Goal: Task Accomplishment & Management: Complete application form

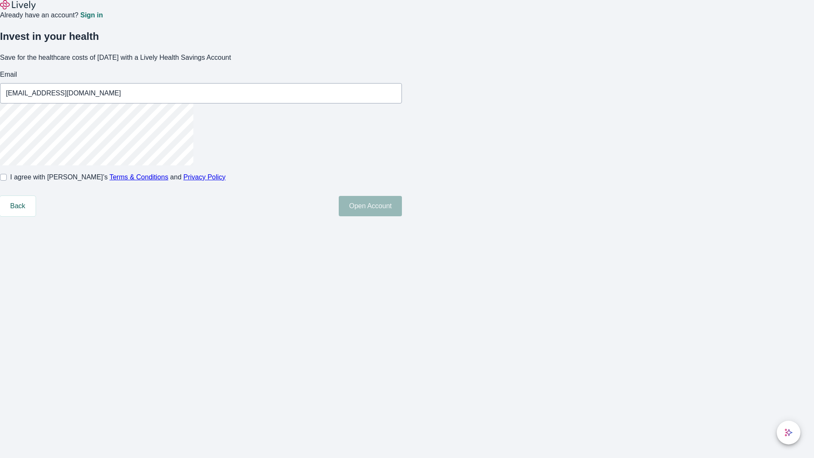
click at [7, 181] on input "I agree with Lively’s Terms & Conditions and Privacy Policy" at bounding box center [3, 177] width 7 height 7
checkbox input "true"
click at [402, 216] on button "Open Account" at bounding box center [370, 206] width 63 height 20
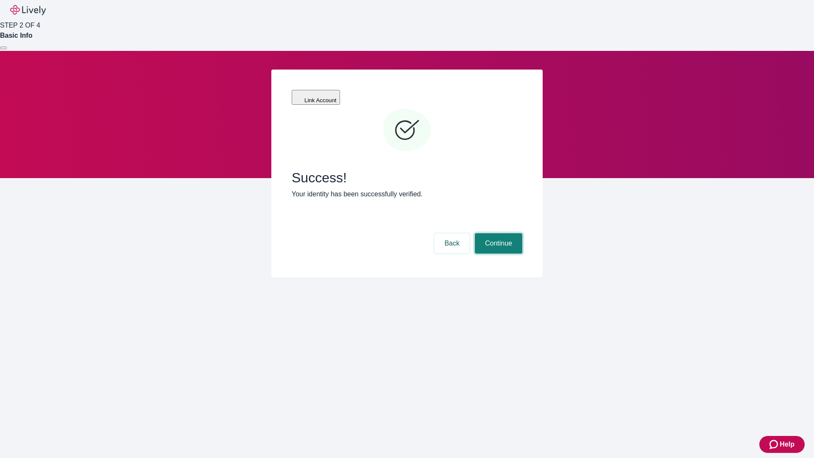
click at [497, 233] on button "Continue" at bounding box center [498, 243] width 47 height 20
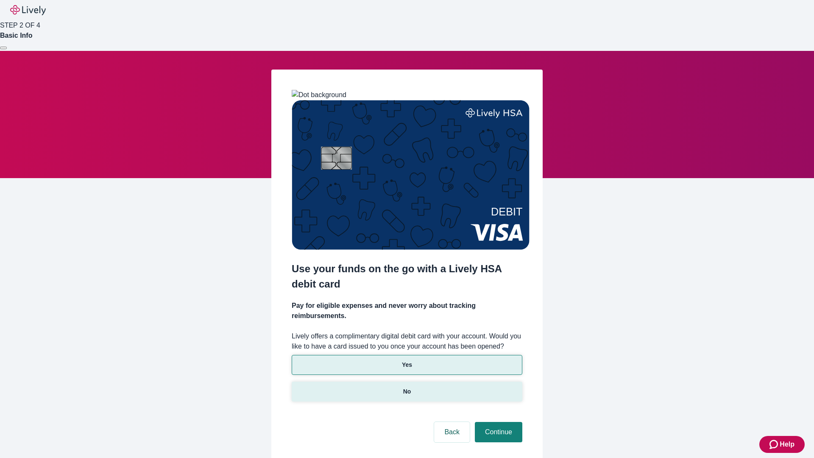
click at [406, 387] on p "No" at bounding box center [407, 391] width 8 height 9
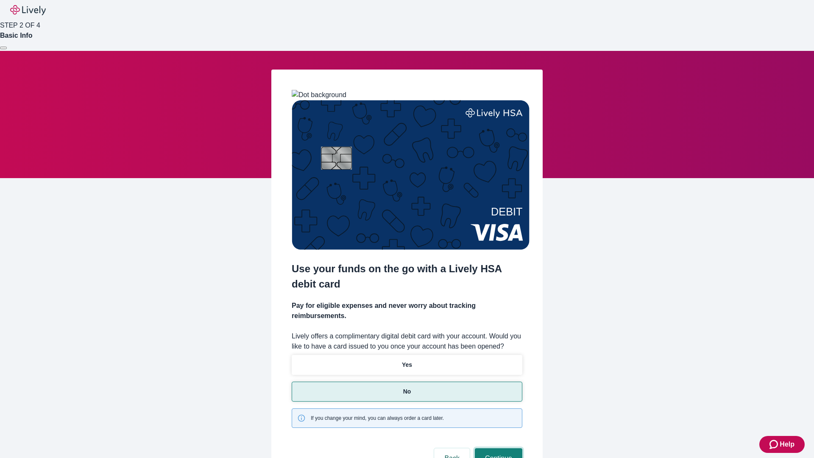
click at [497, 448] on button "Continue" at bounding box center [498, 458] width 47 height 20
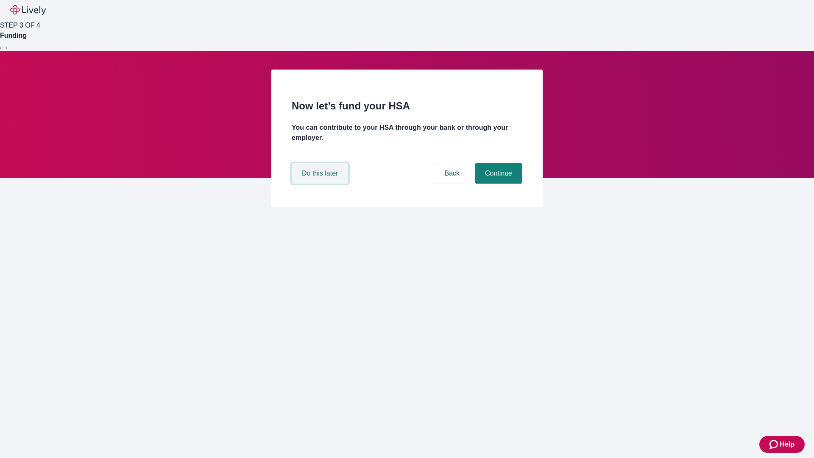
click at [321, 183] on button "Do this later" at bounding box center [320, 173] width 56 height 20
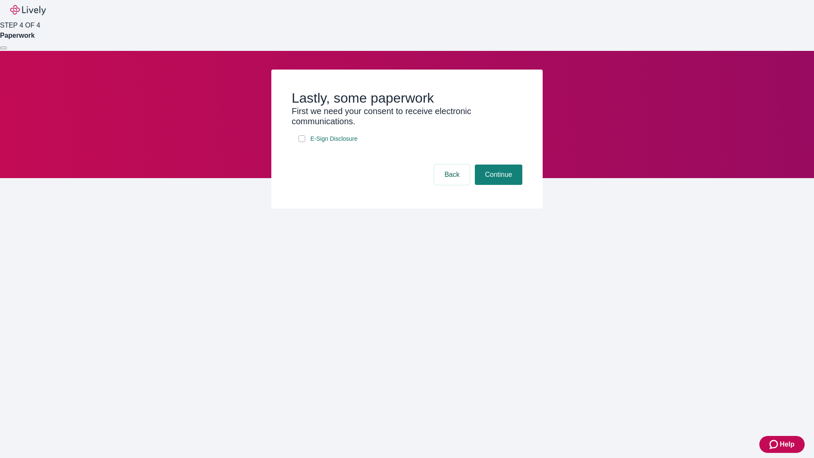
click at [302, 142] on input "E-Sign Disclosure" at bounding box center [301, 138] width 7 height 7
checkbox input "true"
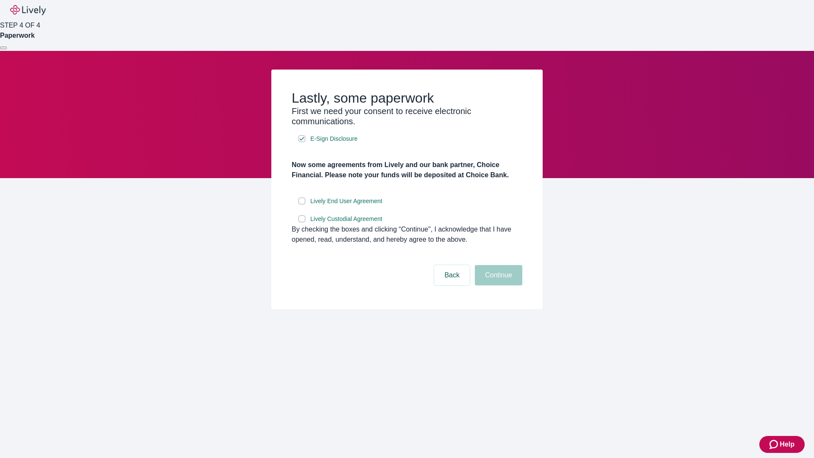
click at [302, 204] on input "Lively End User Agreement" at bounding box center [301, 200] width 7 height 7
checkbox input "true"
click at [302, 222] on input "Lively Custodial Agreement" at bounding box center [301, 218] width 7 height 7
checkbox input "true"
click at [497, 285] on button "Continue" at bounding box center [498, 275] width 47 height 20
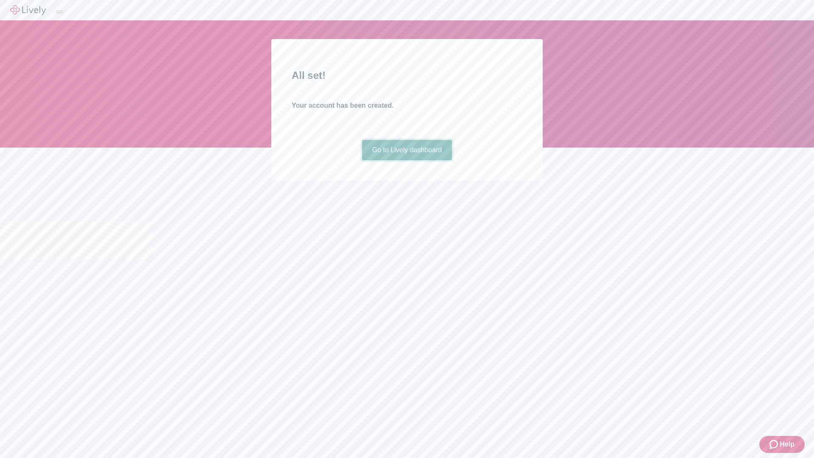
click at [406, 160] on link "Go to Lively dashboard" at bounding box center [407, 150] width 90 height 20
